Goal: Task Accomplishment & Management: Use online tool/utility

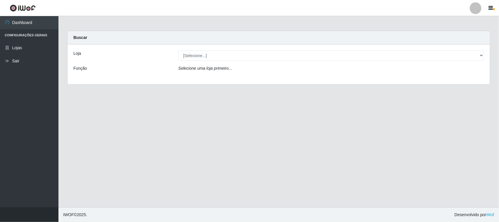
select select "420"
click at [178, 50] on select "[Selecione...] Nordestão - [GEOGRAPHIC_DATA]" at bounding box center [331, 55] width 306 height 10
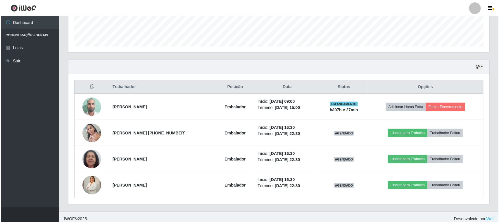
scroll to position [167, 0]
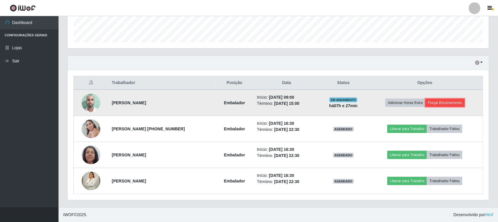
click at [445, 100] on button "Forçar Encerramento" at bounding box center [444, 103] width 39 height 8
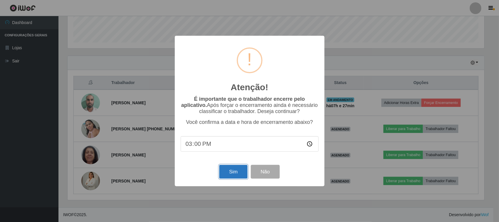
click at [230, 172] on button "Sim" at bounding box center [233, 172] width 28 height 14
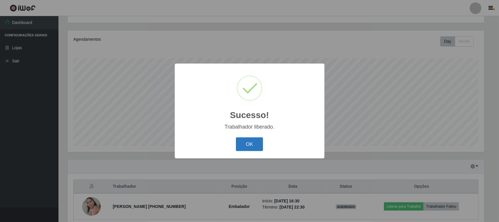
click at [252, 144] on button "OK" at bounding box center [249, 144] width 27 height 14
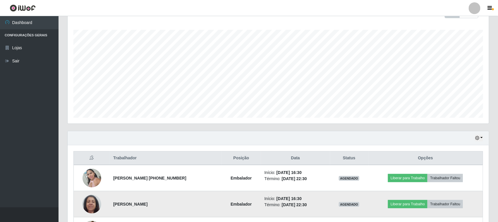
scroll to position [141, 0]
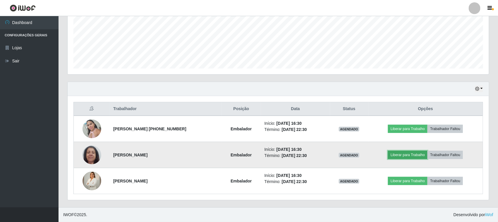
click at [411, 153] on button "Liberar para Trabalho" at bounding box center [407, 155] width 39 height 8
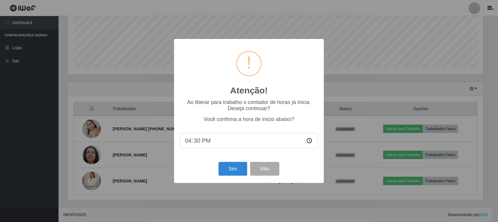
scroll to position [122, 417]
click at [239, 168] on button "Sim" at bounding box center [233, 169] width 28 height 14
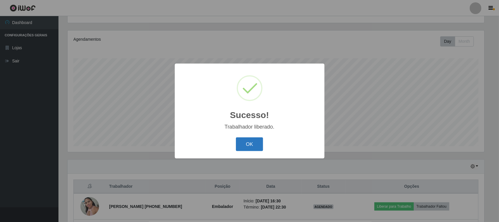
click at [253, 145] on button "OK" at bounding box center [249, 144] width 27 height 14
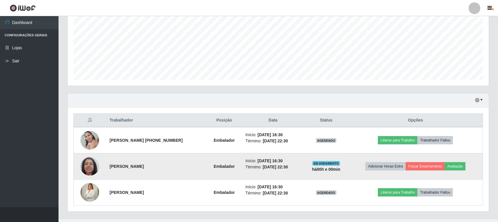
scroll to position [136, 0]
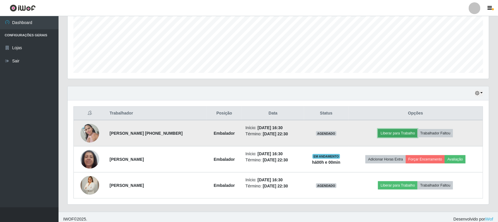
click at [401, 132] on button "Liberar para Trabalho" at bounding box center [397, 133] width 39 height 8
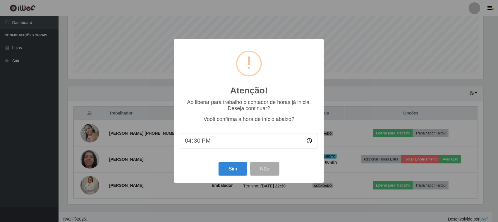
scroll to position [122, 417]
click at [237, 170] on button "Sim" at bounding box center [233, 169] width 28 height 14
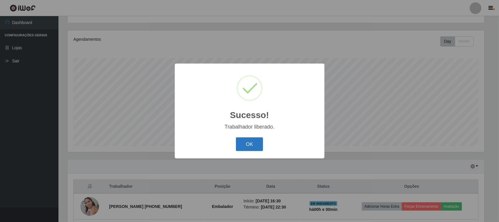
click at [253, 144] on button "OK" at bounding box center [249, 144] width 27 height 14
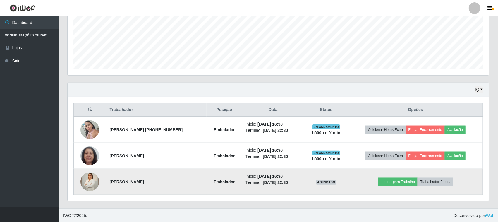
scroll to position [141, 0]
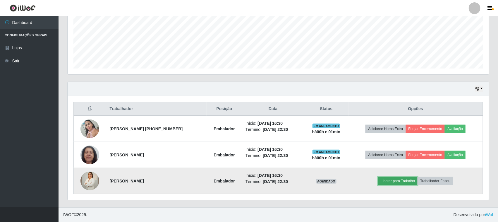
click at [399, 179] on button "Liberar para Trabalho" at bounding box center [397, 181] width 39 height 8
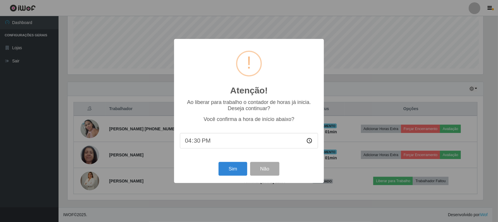
scroll to position [122, 417]
click at [230, 168] on button "Sim" at bounding box center [233, 169] width 28 height 14
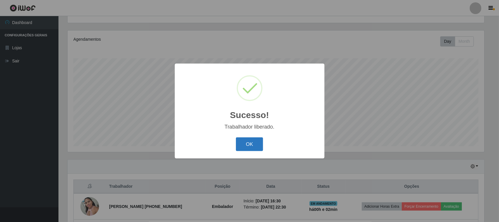
click at [250, 143] on button "OK" at bounding box center [249, 144] width 27 height 14
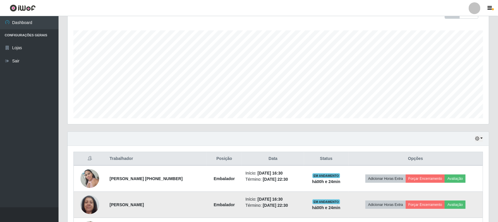
scroll to position [0, 0]
